Goal: Register for event/course

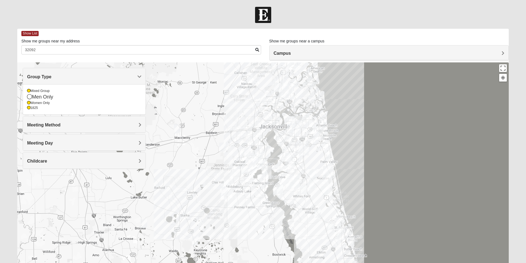
scroll to position [38, 0]
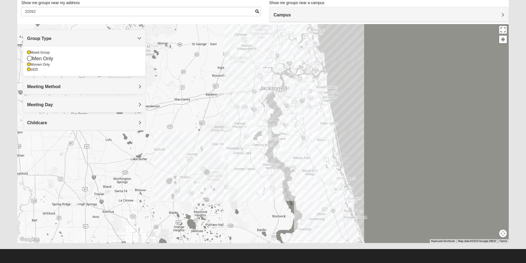
click at [32, 69] on div "1825" at bounding box center [84, 69] width 114 height 5
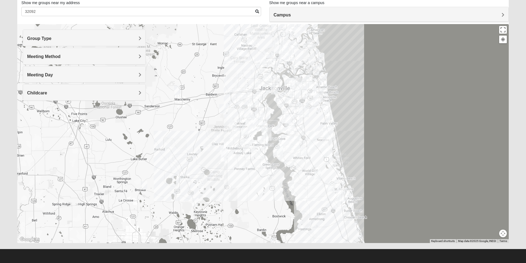
click at [41, 40] on span "Group Type" at bounding box center [39, 38] width 24 height 5
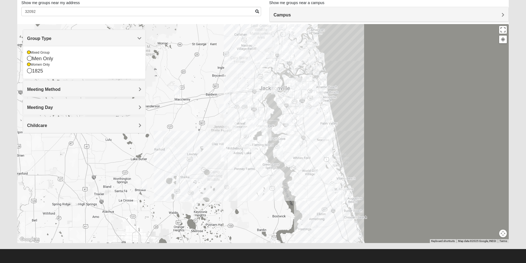
click at [32, 65] on div "Women Only" at bounding box center [84, 64] width 114 height 5
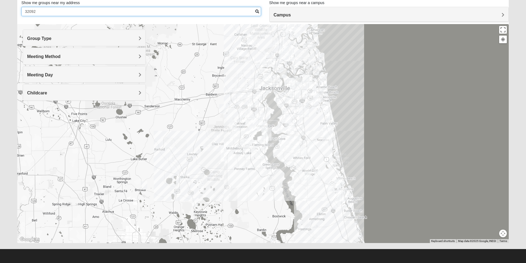
click at [64, 11] on input "32092" at bounding box center [141, 11] width 240 height 9
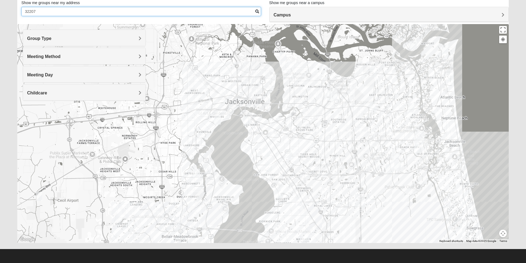
type input "32207"
click at [131, 37] on h4 "Group Type" at bounding box center [84, 38] width 114 height 5
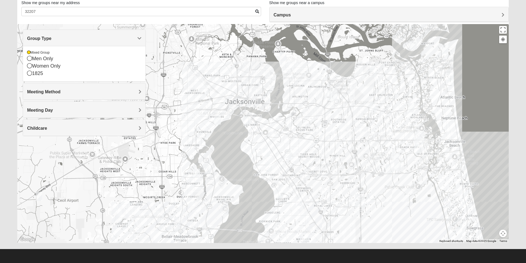
click at [247, 119] on img "Mixed Thompson 32207" at bounding box center [246, 120] width 11 height 13
click at [212, 139] on div "Mixed Thompson 32207 Wednesday AM Mixed Group In Person No Childcare Learn More" at bounding box center [262, 133] width 491 height 219
click at [217, 121] on img "Mixed Holleman 32205" at bounding box center [217, 119] width 11 height 13
click at [186, 105] on span "Learn More" at bounding box center [183, 108] width 23 height 6
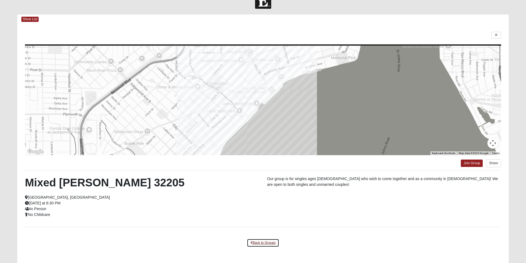
click at [260, 243] on link "Back to Groups" at bounding box center [263, 243] width 32 height 8
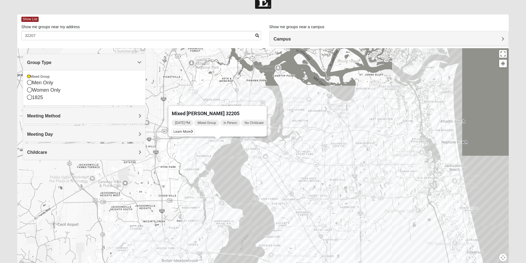
click at [267, 175] on img "Mixed Brown 32207" at bounding box center [266, 176] width 11 height 13
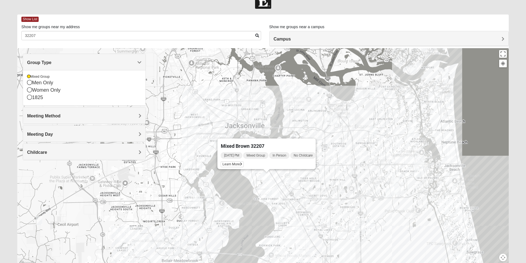
click at [232, 162] on span "Learn More" at bounding box center [232, 165] width 23 height 6
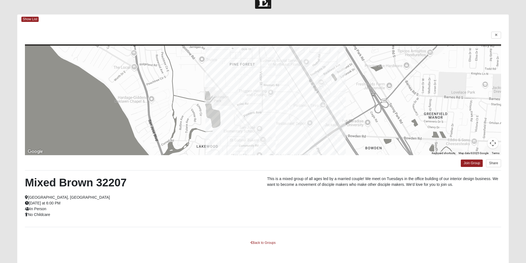
click at [208, 218] on div "Mixed Brown 32207 Jacksonville, FL Tuesday at 6:00 PM In Person No Childcare Th…" at bounding box center [263, 198] width 484 height 45
click at [471, 164] on link "Join Group" at bounding box center [471, 163] width 22 height 7
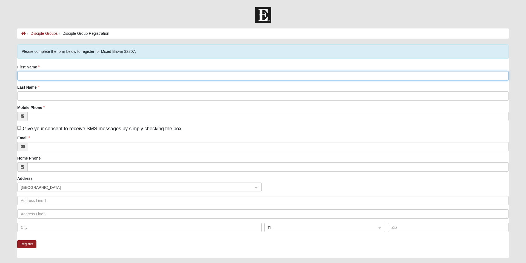
click at [33, 77] on input "First Name" at bounding box center [262, 75] width 491 height 9
type input "sean"
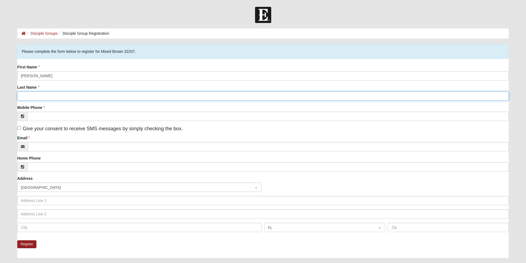
click at [164, 97] on input "Last Name" at bounding box center [262, 95] width 491 height 9
type input "chylinski"
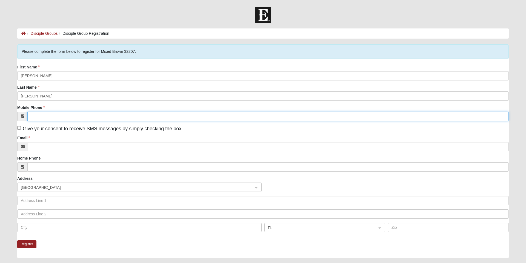
click at [50, 118] on input "Mobile Phone" at bounding box center [267, 116] width 481 height 9
type input "(941) 290-0357"
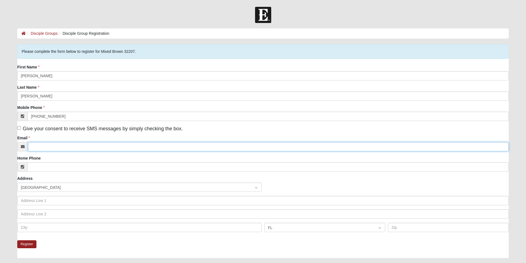
click at [50, 146] on input "Email" at bounding box center [268, 146] width 480 height 9
type input "sea"
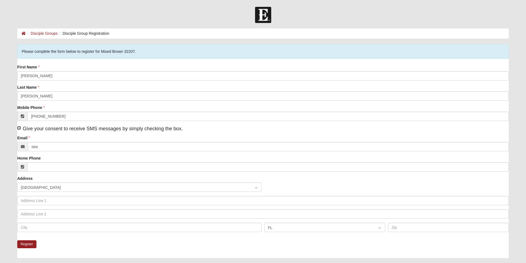
click at [21, 128] on input "Give your consent to receive SMS messages by simply checking the box." at bounding box center [19, 128] width 4 height 4
checkbox input "true"
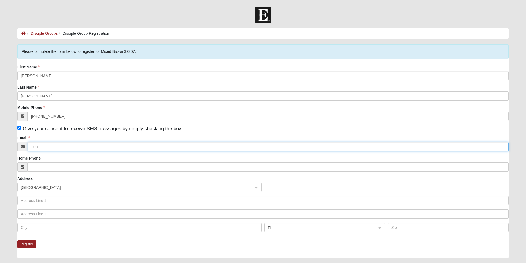
click at [57, 146] on input "sea" at bounding box center [268, 146] width 480 height 9
click at [58, 147] on input "sea" at bounding box center [268, 146] width 480 height 9
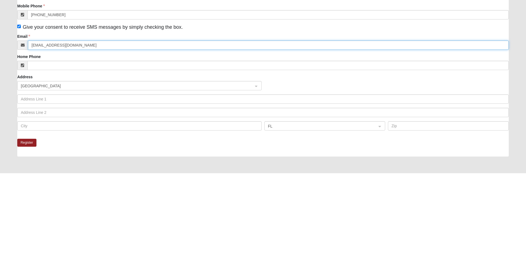
scroll to position [13, 0]
type input "seanchy@gmail.com"
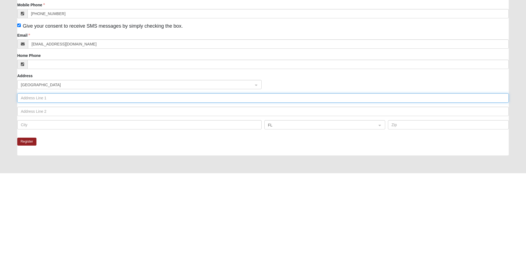
click at [172, 189] on input "text" at bounding box center [262, 187] width 491 height 9
type input "2111 Payne ave"
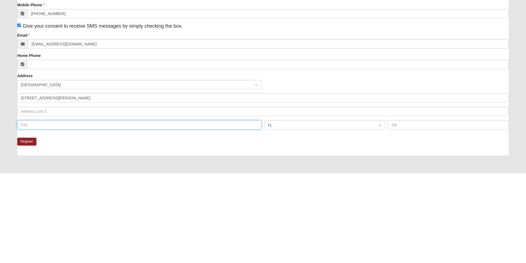
click at [208, 216] on input "text" at bounding box center [139, 214] width 244 height 9
type input "Jacksonville"
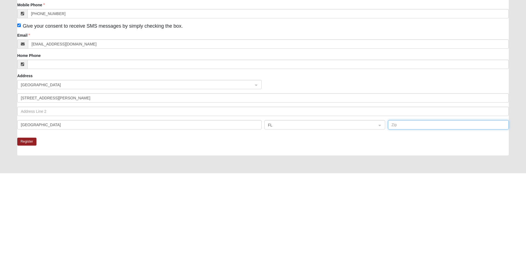
click at [411, 214] on input "text" at bounding box center [448, 214] width 121 height 9
type input "32209"
click input "submit" at bounding box center [0, 0] width 0 height 0
click at [31, 231] on button "Register" at bounding box center [26, 232] width 19 height 8
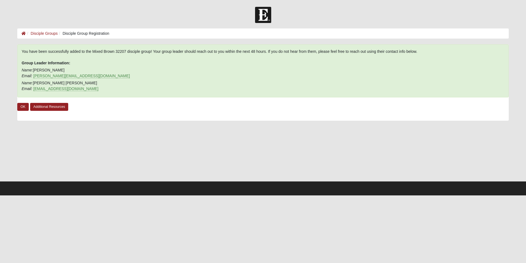
scroll to position [0, 0]
click at [22, 108] on link "OK" at bounding box center [22, 107] width 11 height 8
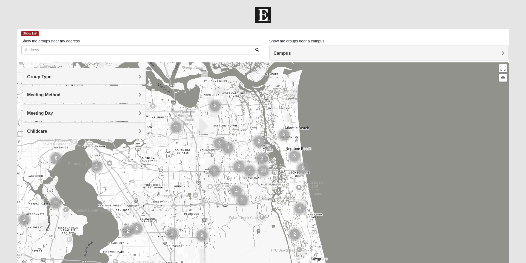
click at [48, 76] on span "Group Type" at bounding box center [39, 76] width 24 height 5
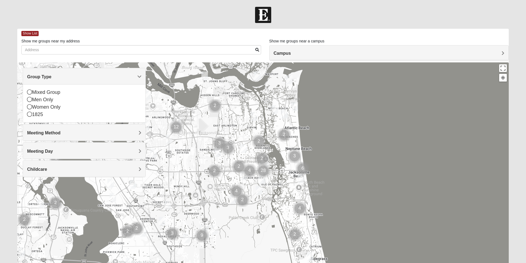
click at [34, 93] on div "Mixed Group" at bounding box center [84, 92] width 114 height 7
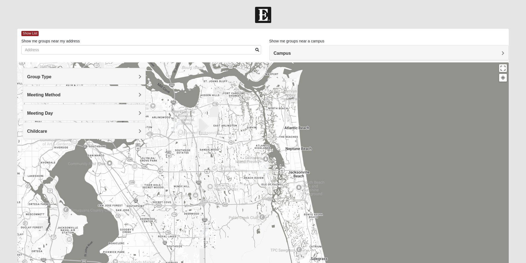
click at [39, 91] on div "Meeting Method" at bounding box center [84, 94] width 122 height 16
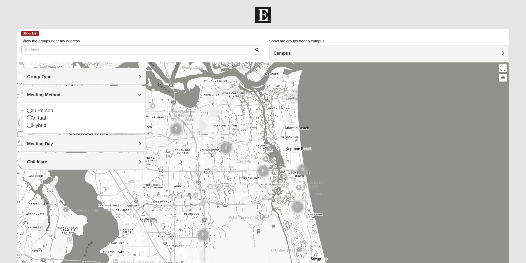
click at [36, 108] on div "In Person" at bounding box center [84, 110] width 114 height 7
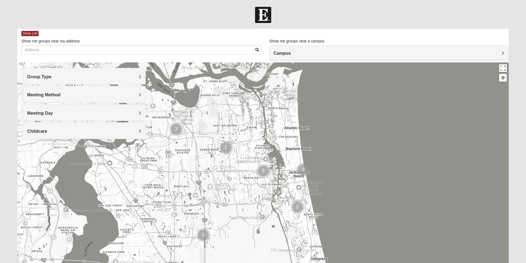
click at [42, 113] on span "Meeting Day" at bounding box center [40, 113] width 26 height 5
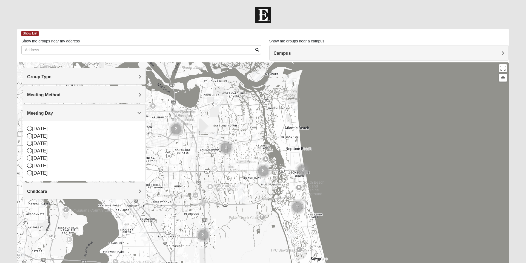
click at [39, 166] on div "[DATE]" at bounding box center [84, 165] width 114 height 7
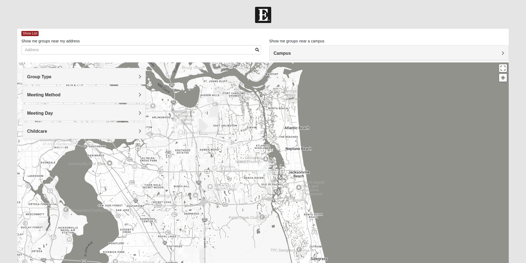
click at [51, 133] on h4 "Childcare" at bounding box center [84, 131] width 114 height 5
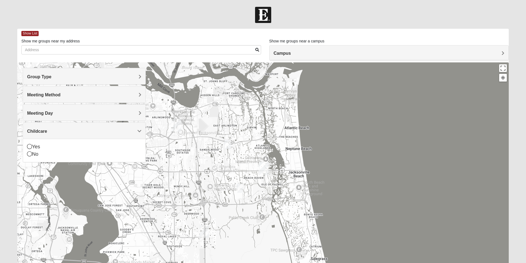
click at [38, 155] on div "No" at bounding box center [84, 154] width 114 height 7
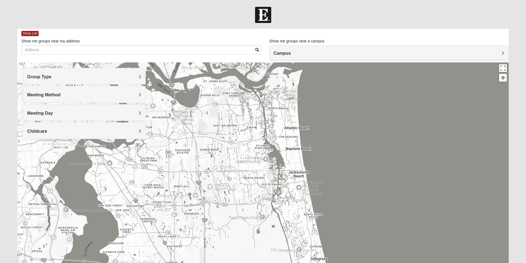
click at [344, 54] on h4 "Campus" at bounding box center [389, 53] width 231 height 5
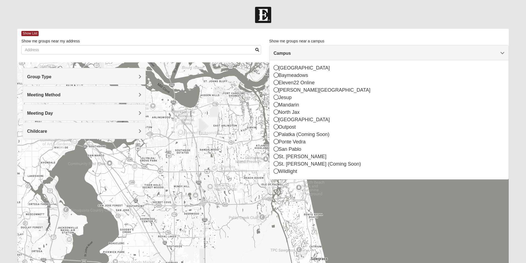
click at [279, 157] on div "St. [PERSON_NAME]" at bounding box center [389, 156] width 231 height 7
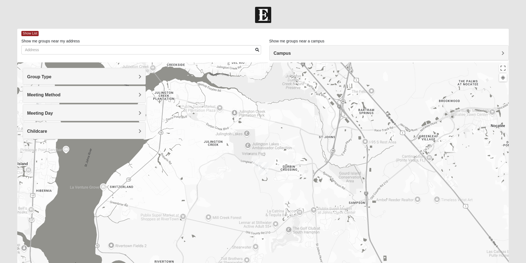
click at [269, 163] on img "St. Johns" at bounding box center [263, 169] width 14 height 18
click at [262, 166] on img "St. Johns" at bounding box center [263, 169] width 14 height 18
click at [278, 181] on div "To navigate, press the arrow keys. St. Johns 100 Knights Ln St Johns, FL 32259-…" at bounding box center [262, 171] width 491 height 219
click at [257, 167] on img "St. Johns" at bounding box center [263, 169] width 14 height 18
click at [259, 161] on img "St. Johns" at bounding box center [263, 169] width 14 height 18
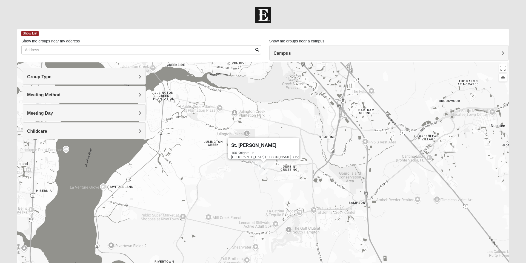
click at [269, 197] on div "St. Johns 100 Knights Ln St Johns, FL 32259-3055" at bounding box center [262, 171] width 491 height 219
click at [269, 191] on div "St. Johns 100 Knights Ln St Johns, FL 32259-3055" at bounding box center [262, 171] width 491 height 219
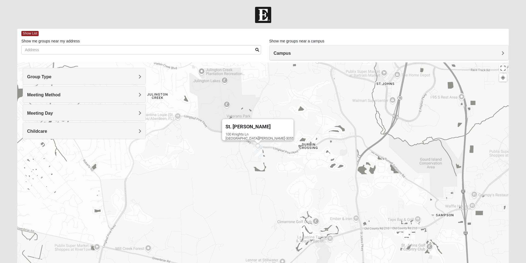
click at [257, 150] on img "St. Johns" at bounding box center [258, 150] width 14 height 18
click at [242, 145] on img "On-campus Mixed Galloway 32259" at bounding box center [243, 140] width 11 height 13
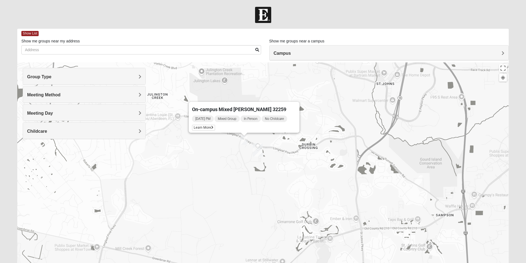
click at [246, 141] on img "On-campus Mixed Galloway 32259" at bounding box center [243, 140] width 11 height 13
click at [208, 125] on span "Learn More" at bounding box center [203, 128] width 23 height 6
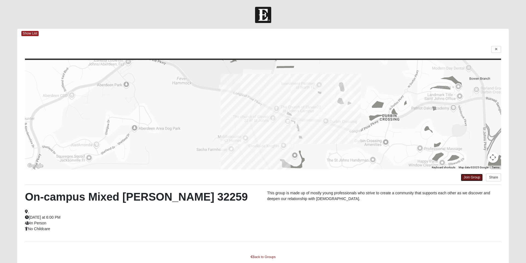
click at [475, 178] on link "Join Group" at bounding box center [471, 177] width 22 height 7
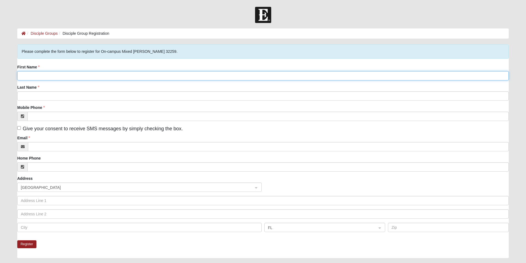
click at [34, 76] on input "First Name" at bounding box center [262, 75] width 491 height 9
type input "Terri"
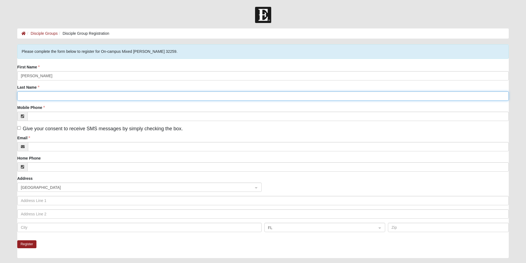
click at [47, 98] on input "Last Name" at bounding box center [262, 95] width 491 height 9
type input "Falk"
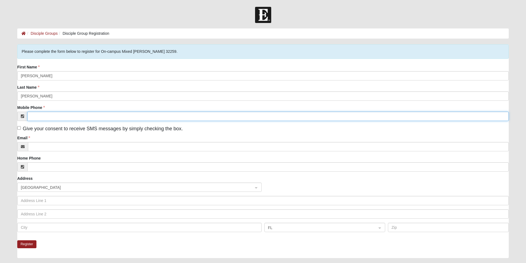
click at [44, 117] on input "Mobile Phone" at bounding box center [267, 116] width 481 height 9
type input "(352) 238-1275"
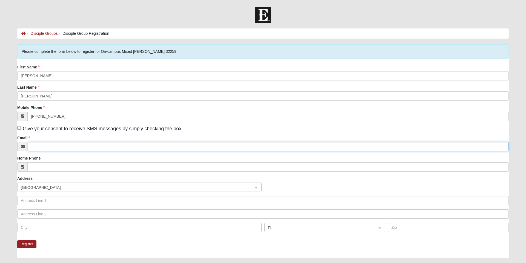
click at [42, 148] on input "Email" at bounding box center [268, 146] width 480 height 9
type input "terri.falk95@gmail.com"
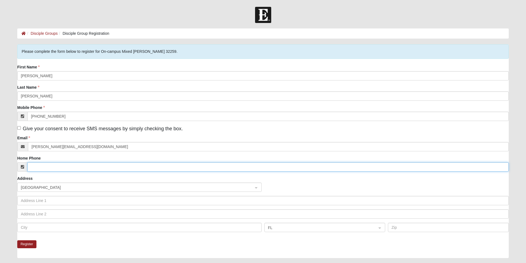
click at [52, 168] on input "Home Phone" at bounding box center [267, 166] width 481 height 9
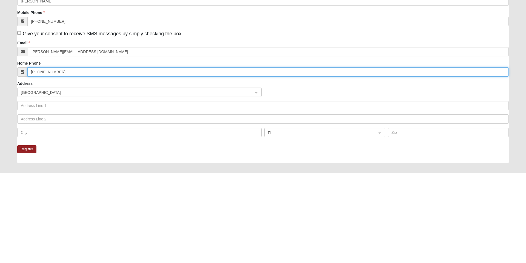
scroll to position [7, 0]
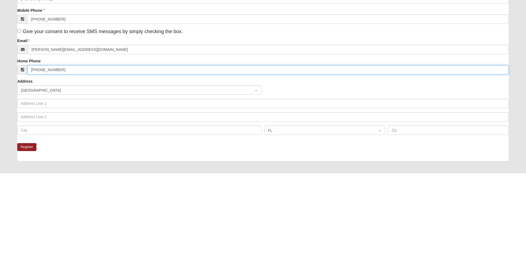
click at [43, 180] on span "United States" at bounding box center [134, 180] width 227 height 6
type input "(352) 238-1275"
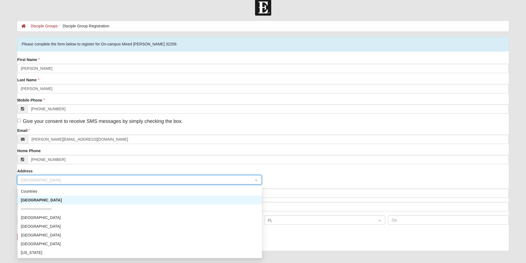
click at [45, 203] on div "United States" at bounding box center [140, 200] width 238 height 6
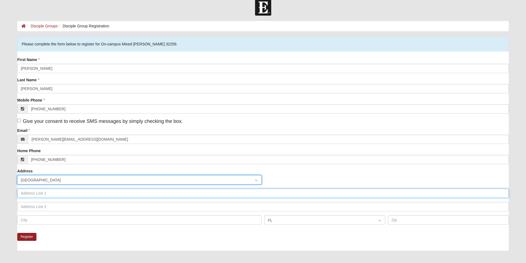
click at [36, 195] on input "text" at bounding box center [262, 193] width 491 height 9
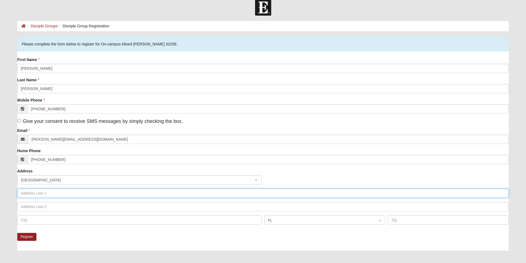
scroll to position [24, 0]
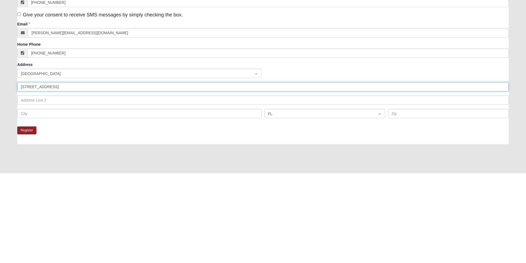
type input "239 Killarney Ave"
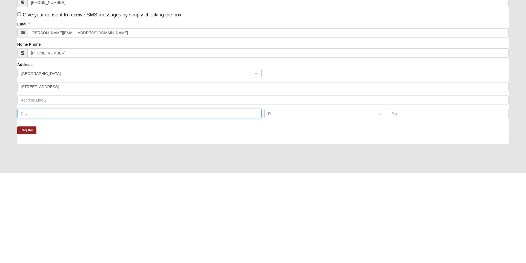
click at [38, 204] on input "text" at bounding box center [139, 203] width 244 height 9
type input "st Johns"
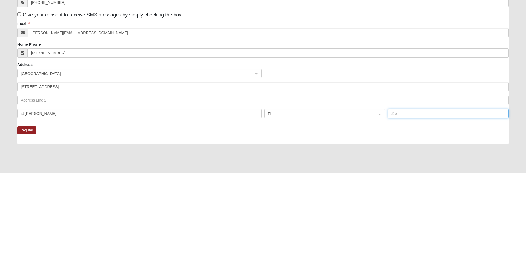
click at [420, 205] on input "text" at bounding box center [448, 203] width 121 height 9
type input "32259"
click at [24, 220] on button "Register" at bounding box center [26, 220] width 19 height 8
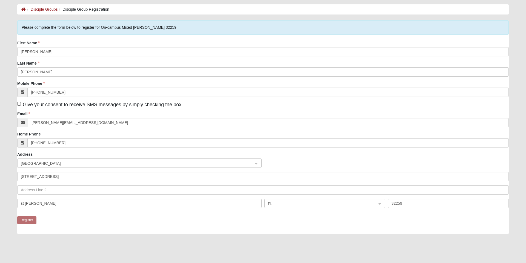
scroll to position [0, 0]
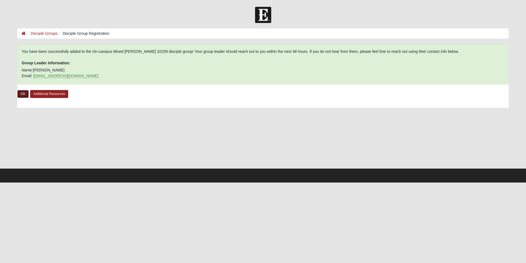
click at [22, 94] on link "OK" at bounding box center [22, 94] width 11 height 8
